Goal: Transaction & Acquisition: Purchase product/service

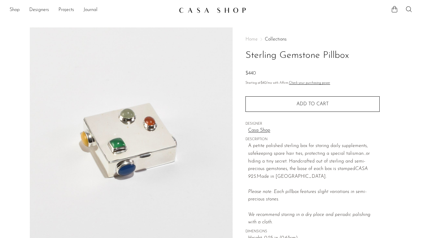
click at [208, 10] on img at bounding box center [212, 10] width 67 height 6
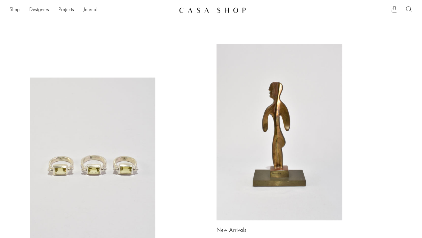
click at [408, 10] on icon at bounding box center [408, 9] width 7 height 7
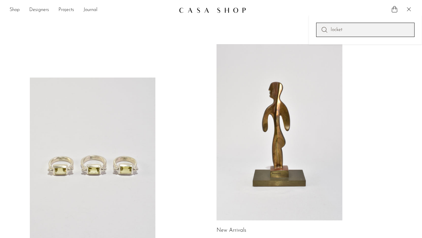
type input "locket"
